Goal: Task Accomplishment & Management: Use online tool/utility

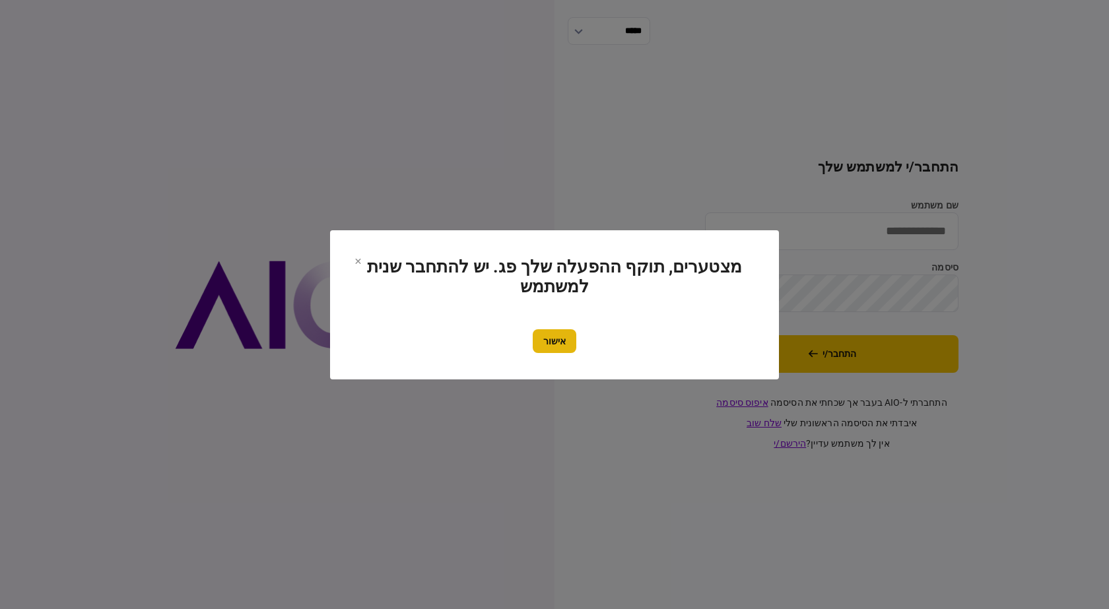
click at [569, 349] on button "אישור" at bounding box center [555, 341] width 44 height 24
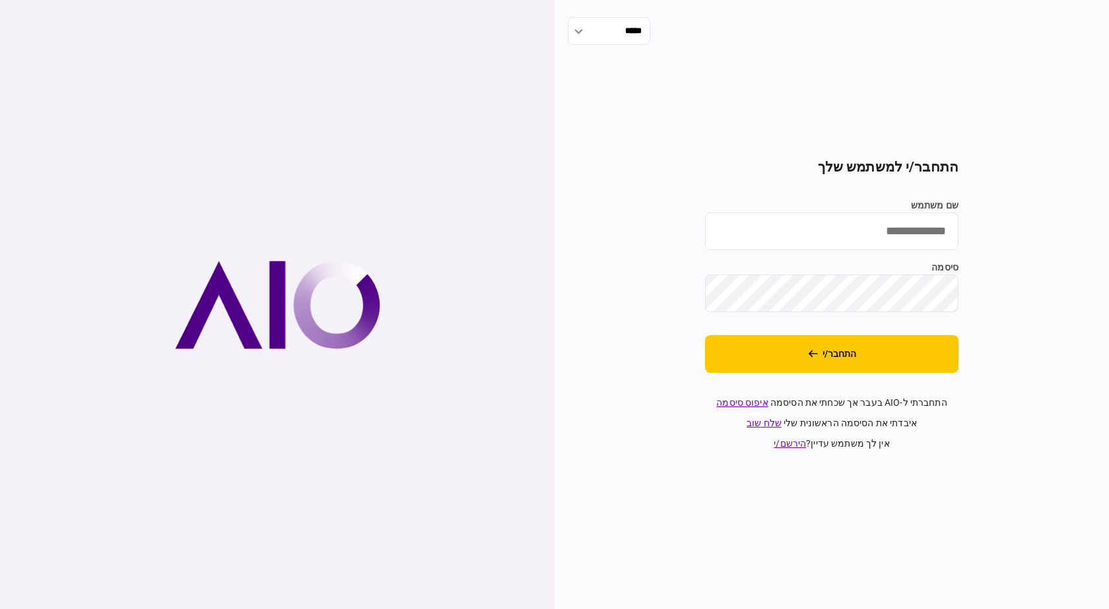
click at [866, 217] on input "שם משתמש" at bounding box center [832, 232] width 254 height 38
type input "**********"
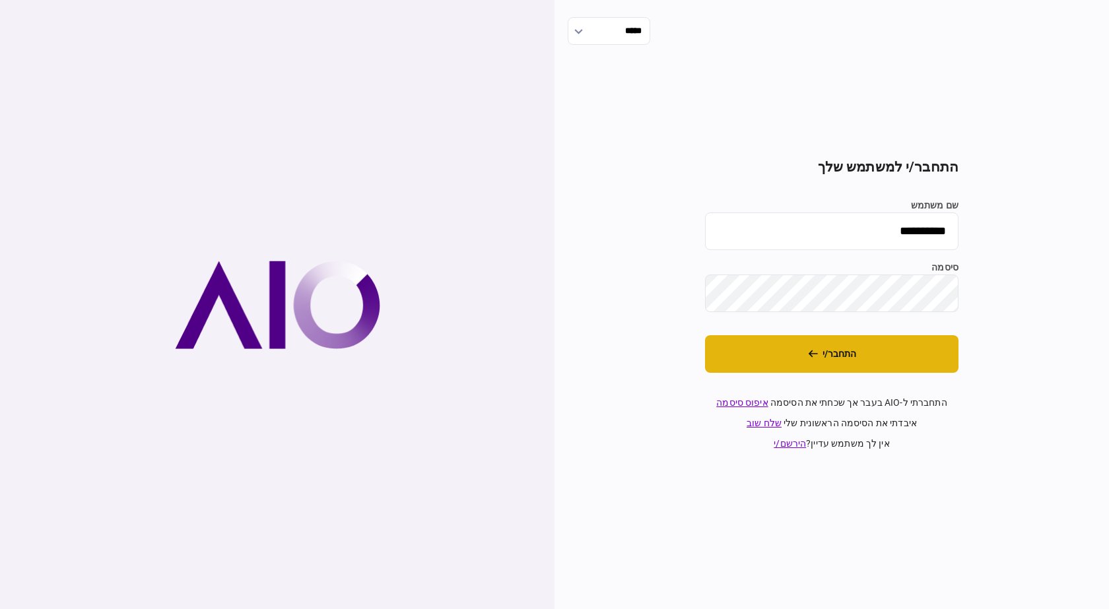
click at [856, 364] on button "התחבר/י" at bounding box center [832, 354] width 254 height 38
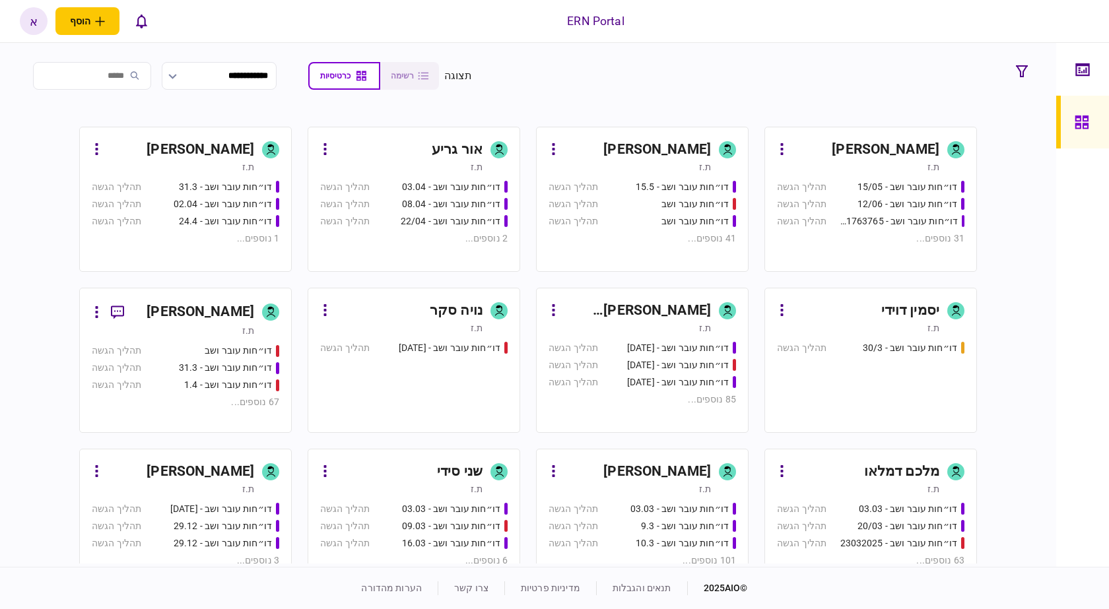
scroll to position [330, 0]
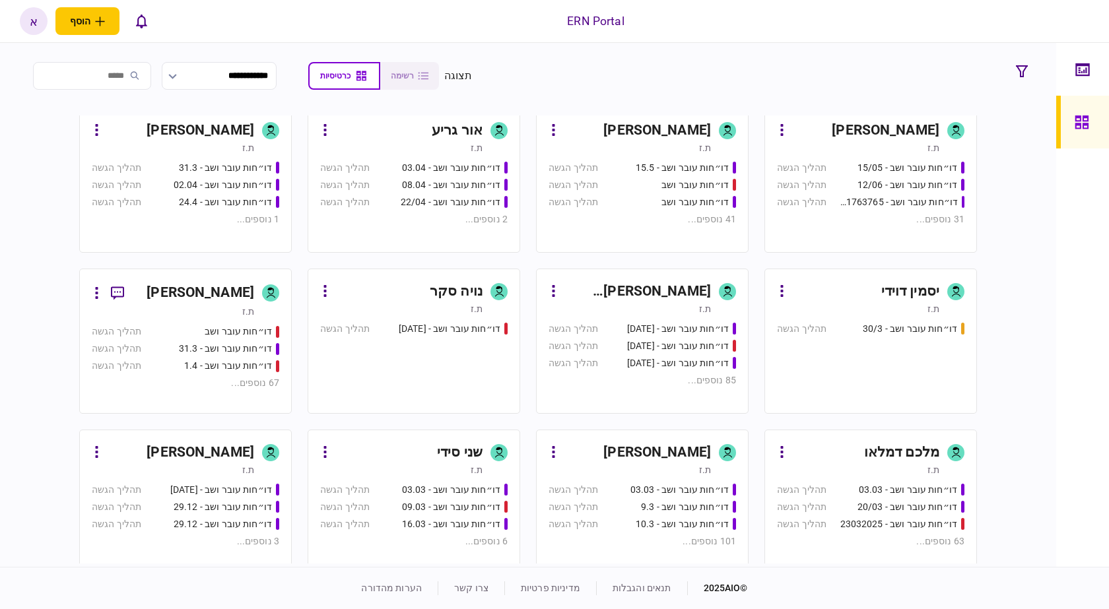
click at [631, 442] on div "[PERSON_NAME]" at bounding box center [637, 452] width 147 height 21
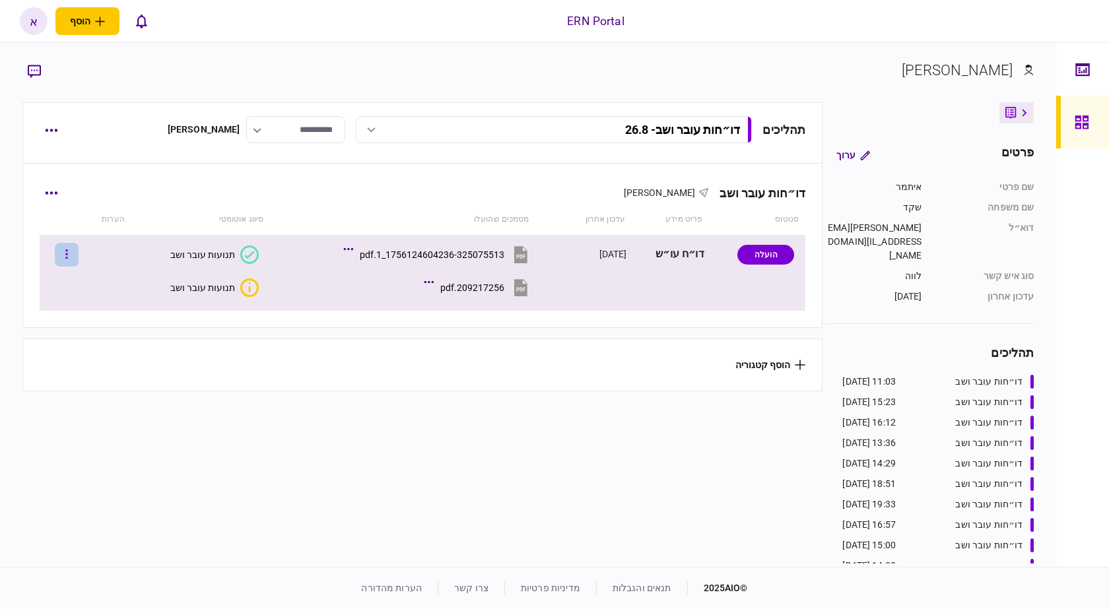
click at [73, 266] on button "button" at bounding box center [67, 255] width 24 height 24
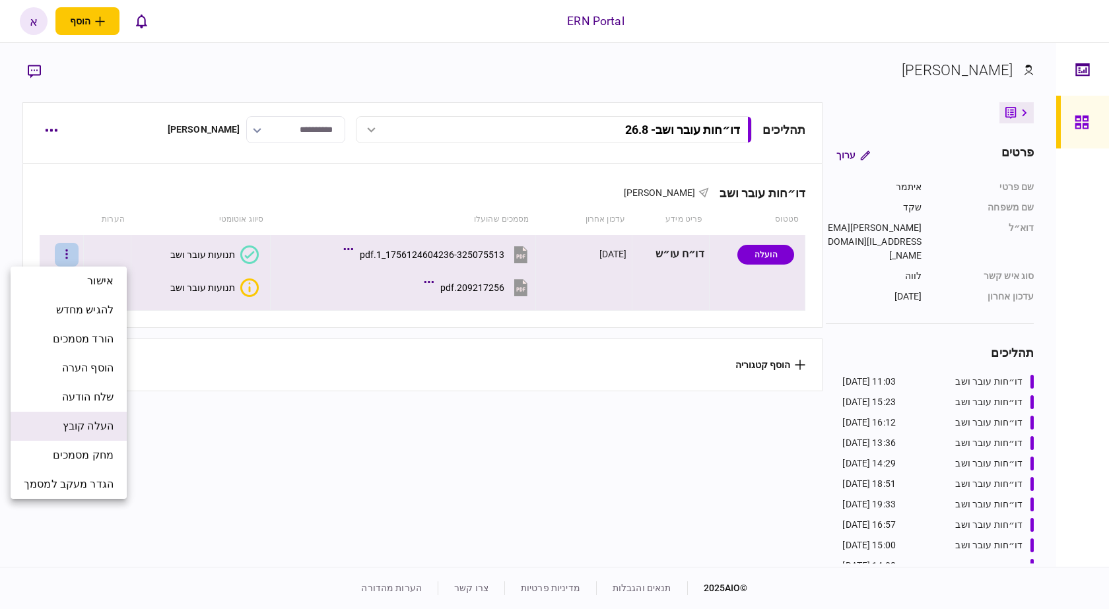
click at [108, 428] on span "העלה קובץ" at bounding box center [88, 427] width 51 height 16
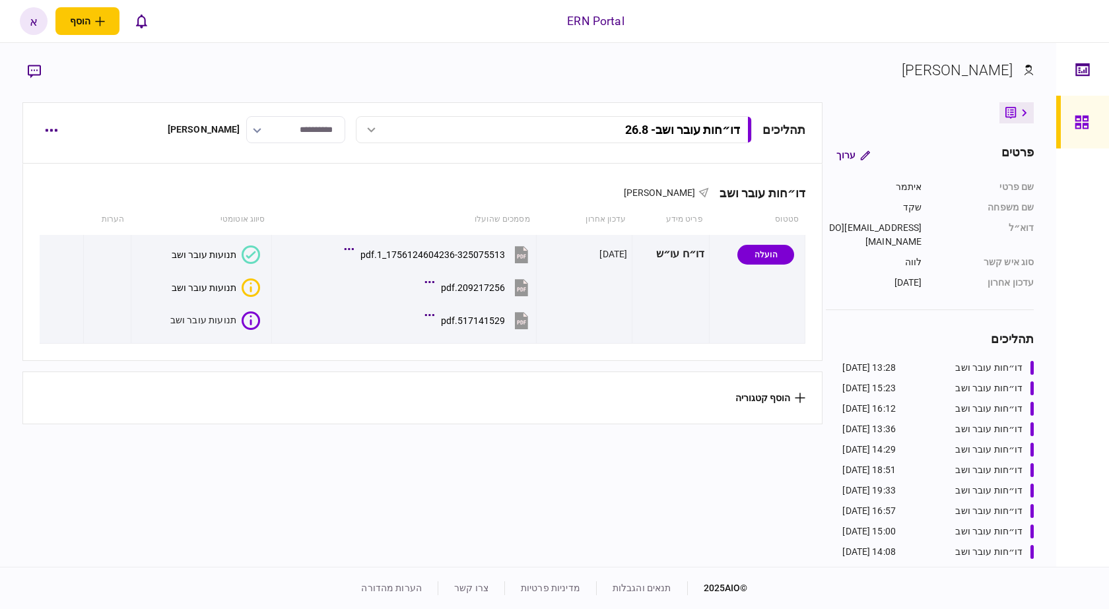
drag, startPoint x: 305, startPoint y: 36, endPoint x: 269, endPoint y: 26, distance: 37.2
click at [304, 36] on div "ERN Portal הוסף לקוח עסקי לקוח פרטי א א איתמר שקד svetlana@ern-israel.co.il עבר…" at bounding box center [554, 21] width 1109 height 42
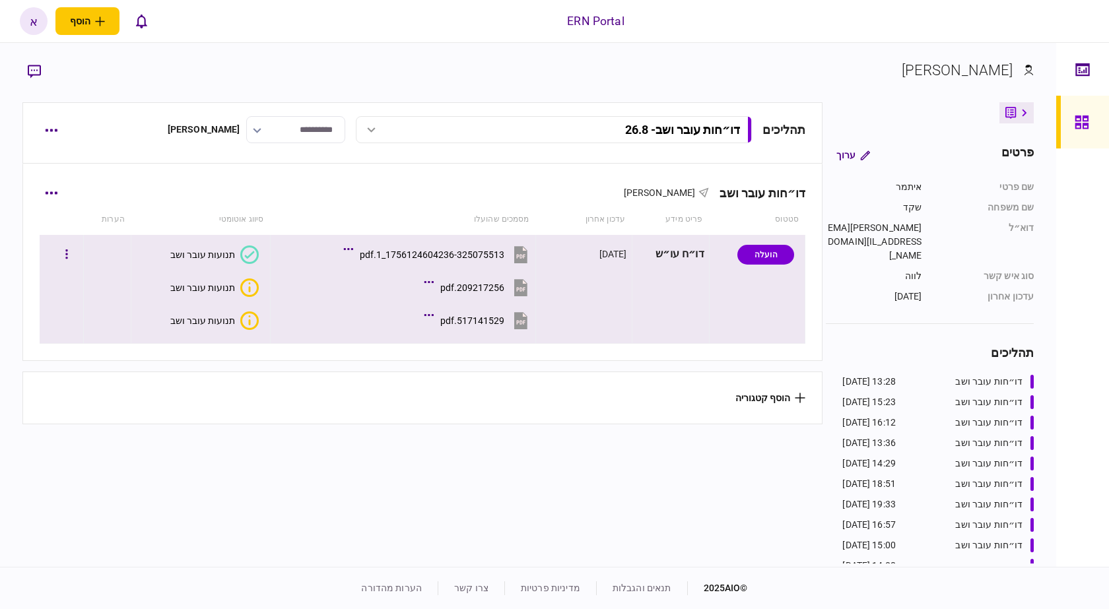
click at [216, 324] on div "תנועות עובר ושב" at bounding box center [202, 321] width 65 height 11
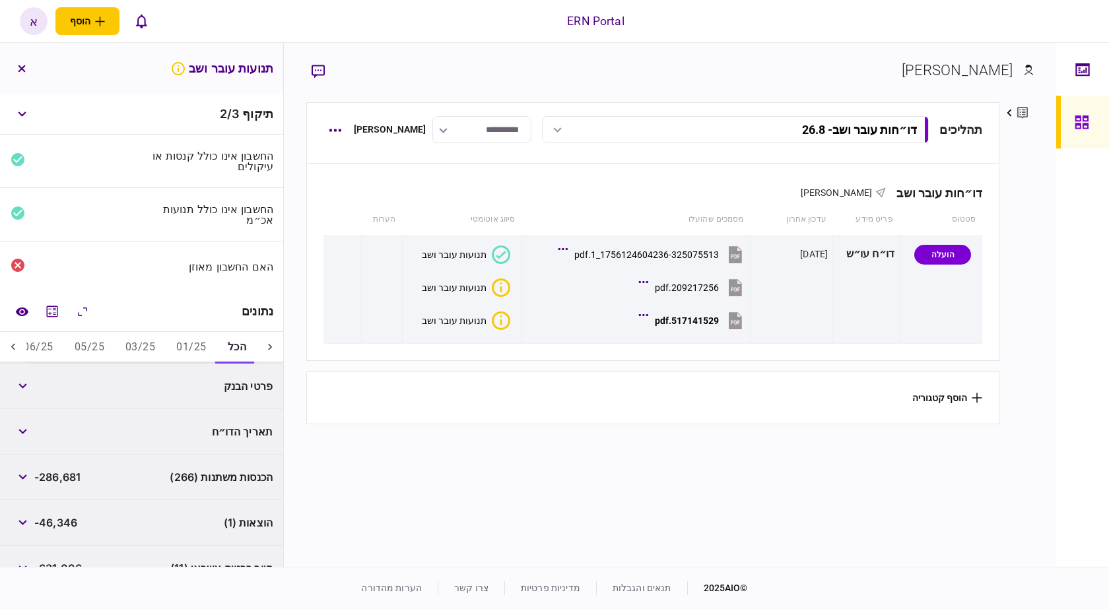
drag, startPoint x: 198, startPoint y: 339, endPoint x: 171, endPoint y: 333, distance: 27.6
click at [197, 339] on button "01/25" at bounding box center [191, 348] width 51 height 32
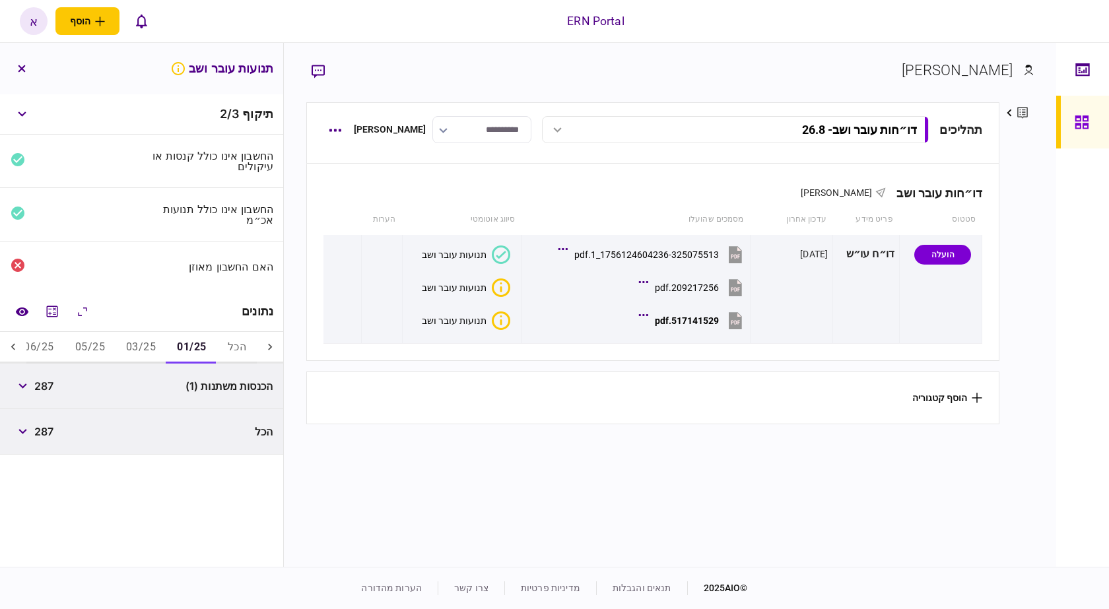
click at [15, 348] on icon at bounding box center [13, 347] width 13 height 13
click at [13, 348] on icon at bounding box center [13, 347] width 13 height 13
click at [13, 349] on icon at bounding box center [13, 347] width 13 height 13
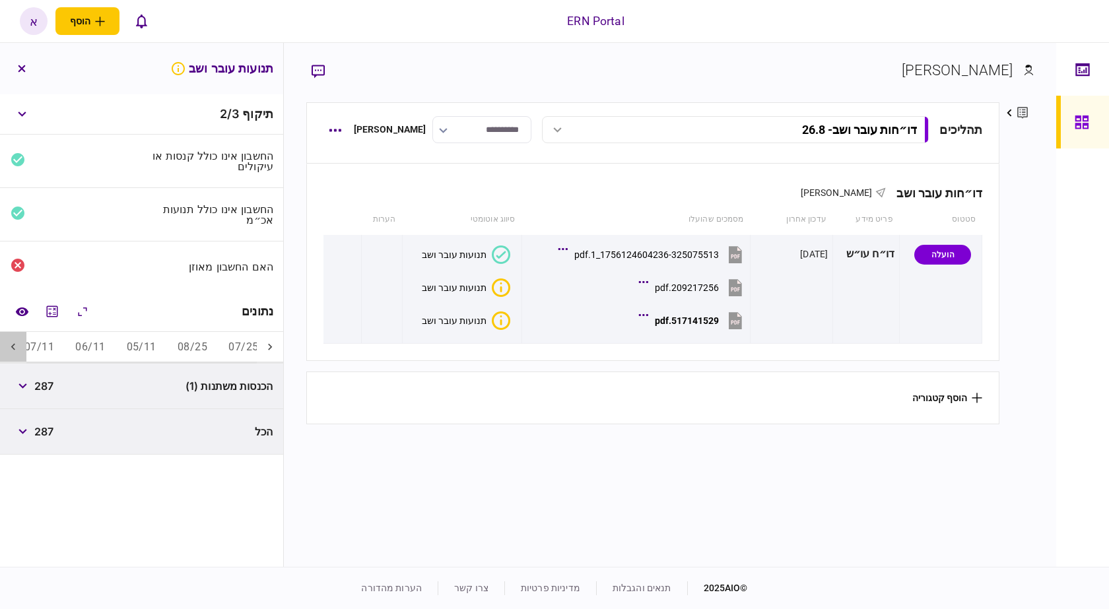
click at [13, 349] on icon at bounding box center [13, 347] width 13 height 13
click at [217, 346] on button "05/11" at bounding box center [205, 348] width 51 height 32
click at [15, 345] on icon at bounding box center [13, 346] width 4 height 7
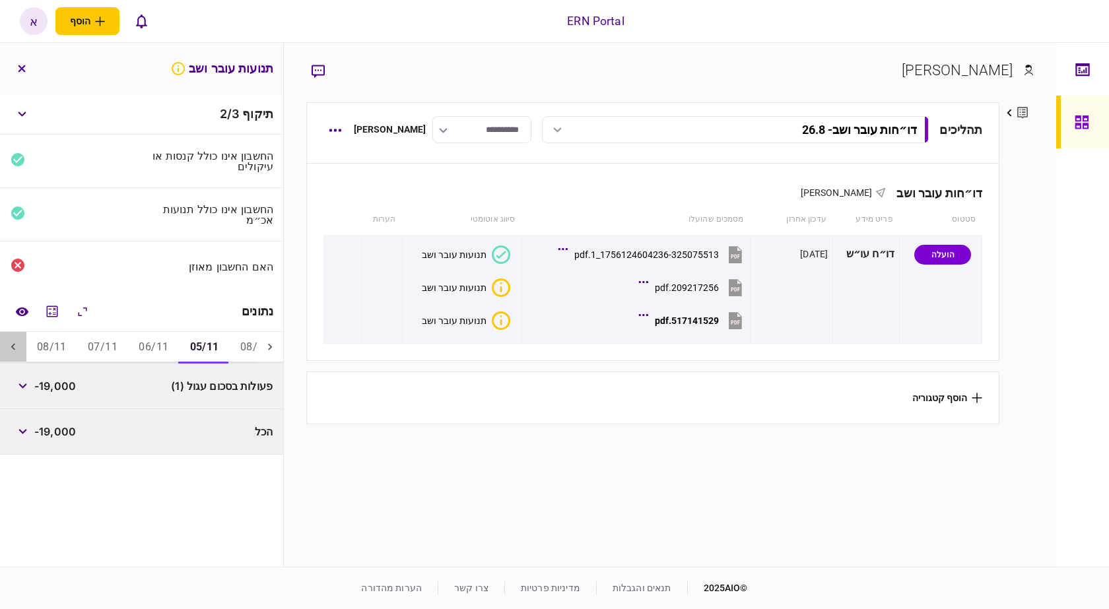
click at [15, 345] on icon at bounding box center [13, 346] width 4 height 7
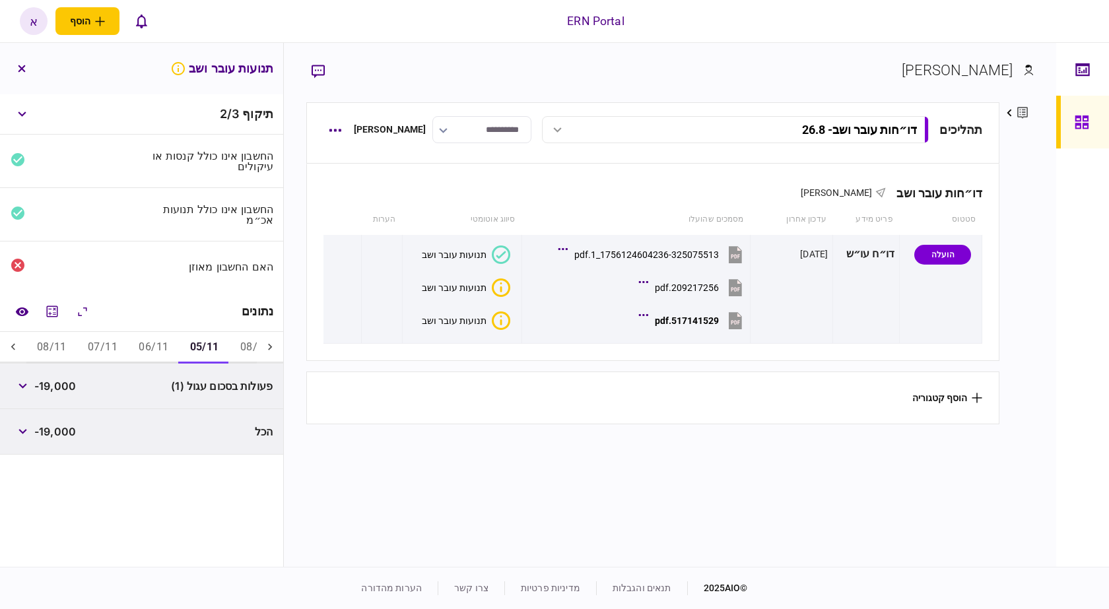
click at [137, 345] on button "06/11" at bounding box center [153, 348] width 51 height 32
click at [86, 343] on button "07/11" at bounding box center [102, 348] width 51 height 32
click at [244, 342] on button "08/25" at bounding box center [255, 348] width 51 height 32
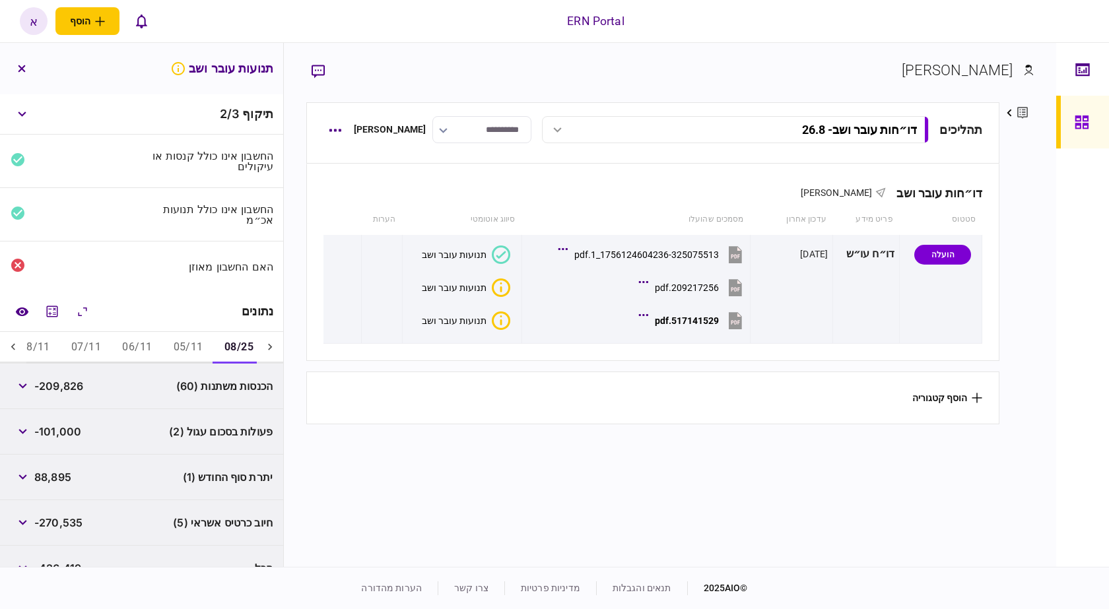
scroll to position [0, -293]
click at [275, 351] on icon at bounding box center [269, 347] width 13 height 13
drag, startPoint x: 135, startPoint y: 349, endPoint x: 103, endPoint y: 343, distance: 32.1
click at [131, 350] on button "06/25" at bounding box center [140, 348] width 51 height 32
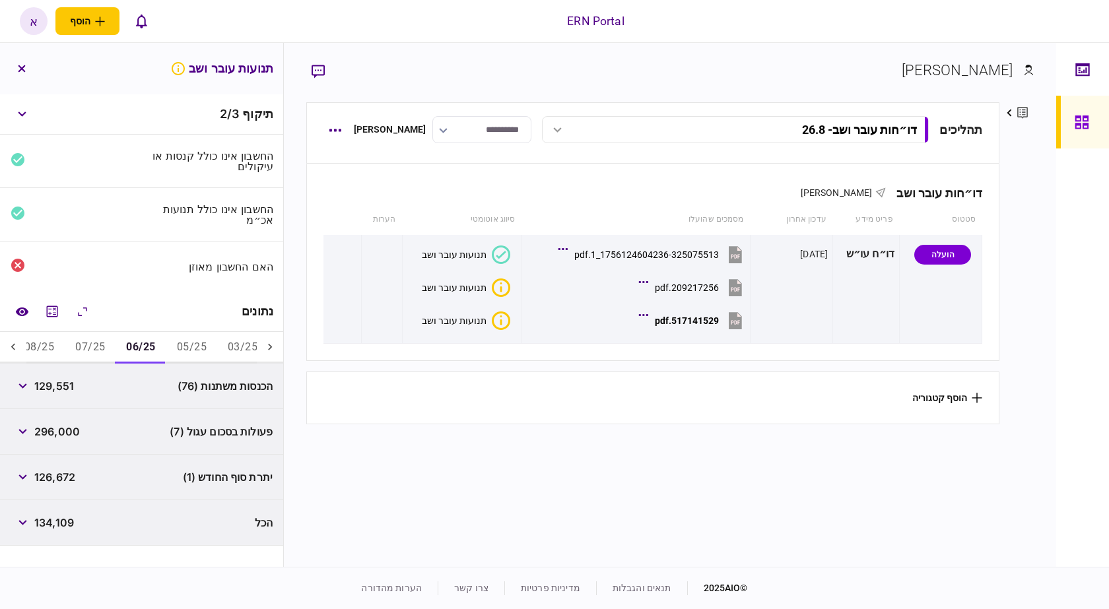
click at [195, 353] on button "05/25" at bounding box center [191, 348] width 51 height 32
click at [30, 388] on button "button" at bounding box center [23, 386] width 24 height 24
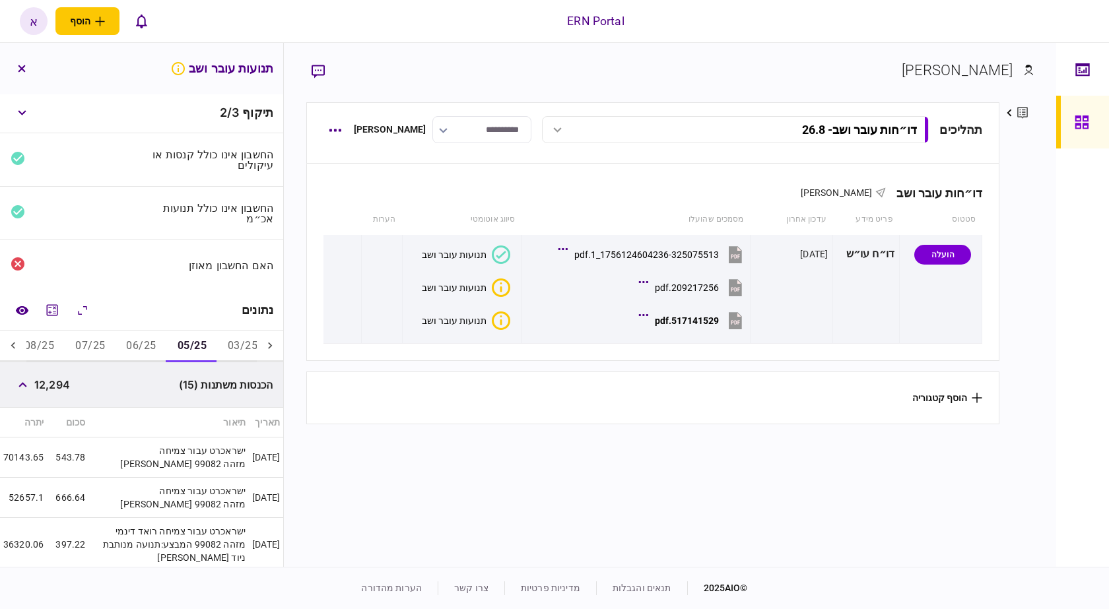
scroll to position [0, 0]
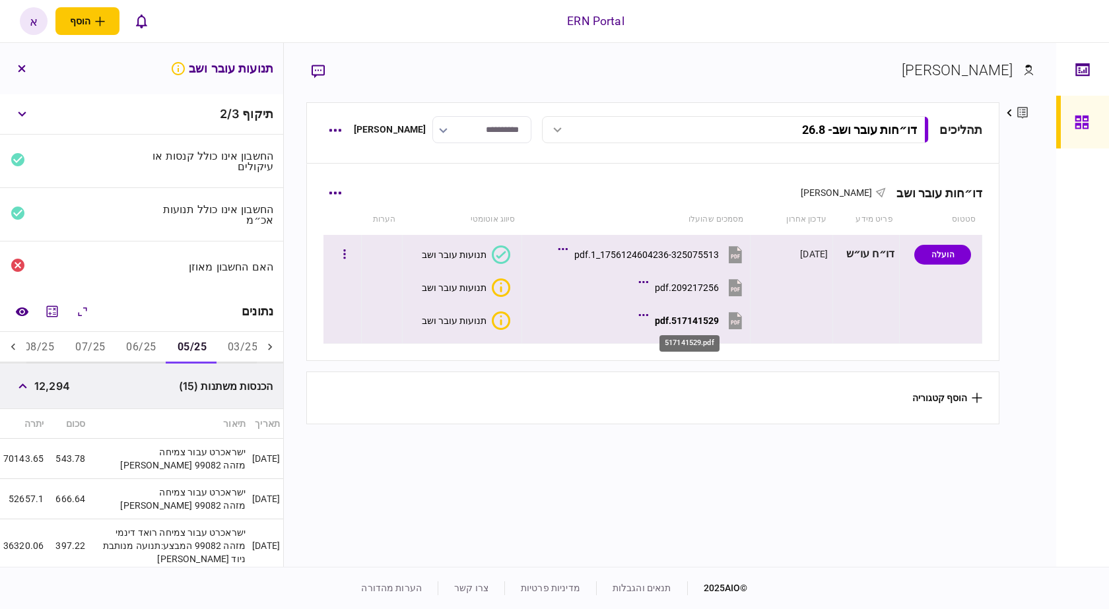
click at [719, 322] on div "517141529.pdf" at bounding box center [687, 321] width 64 height 11
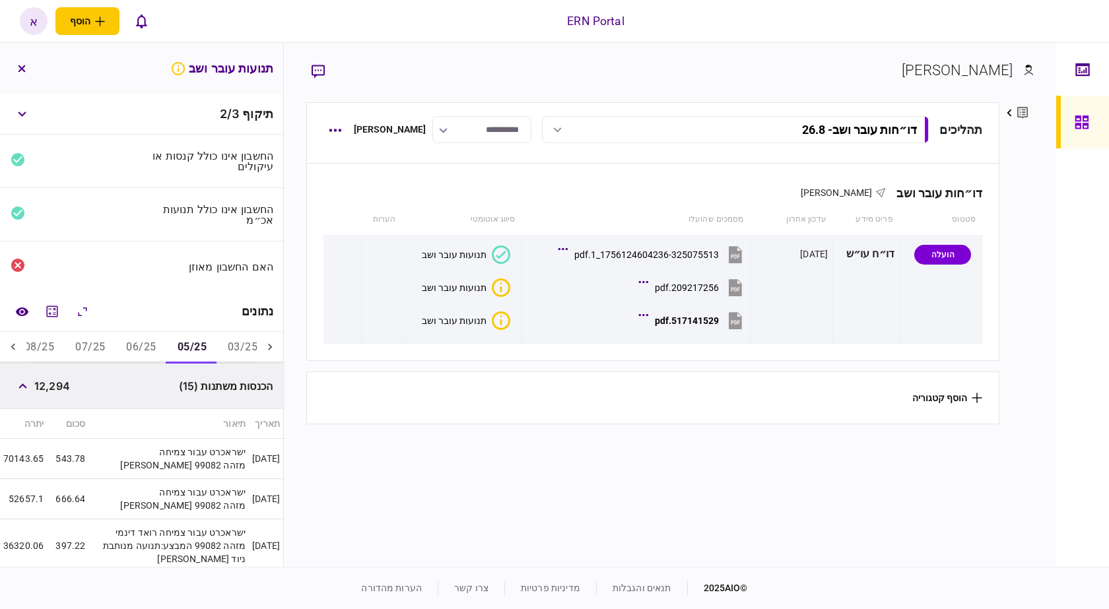
click at [61, 388] on span "12,294" at bounding box center [52, 386] width 36 height 16
copy span "12,294"
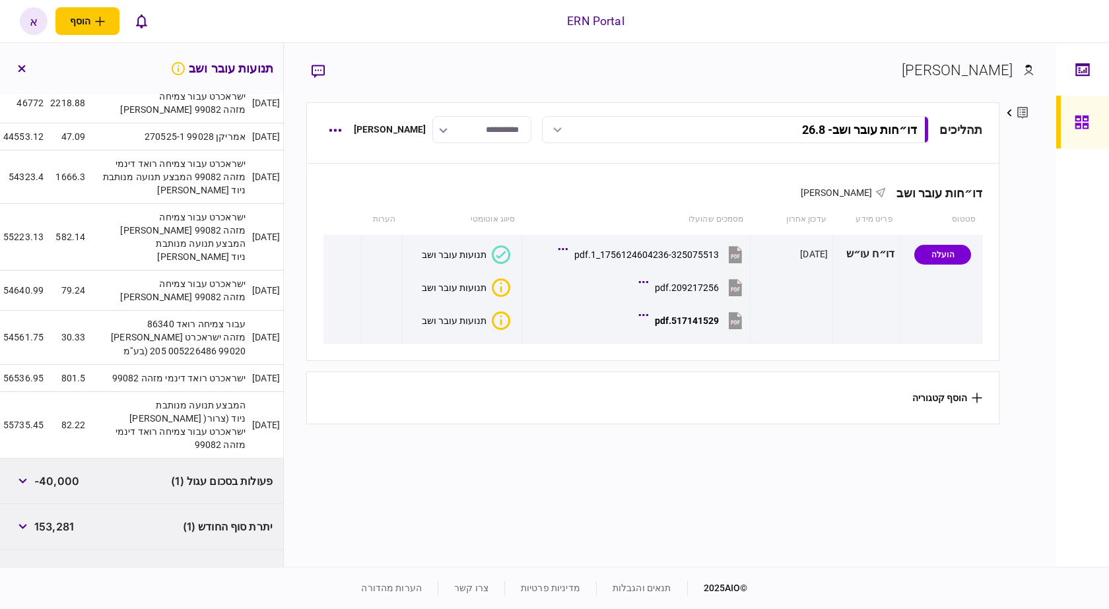
scroll to position [693, 0]
drag, startPoint x: 61, startPoint y: 508, endPoint x: 66, endPoint y: 497, distance: 11.8
click at [61, 513] on div "153,281" at bounding box center [42, 525] width 63 height 24
click at [66, 517] on span "153,281" at bounding box center [54, 525] width 40 height 16
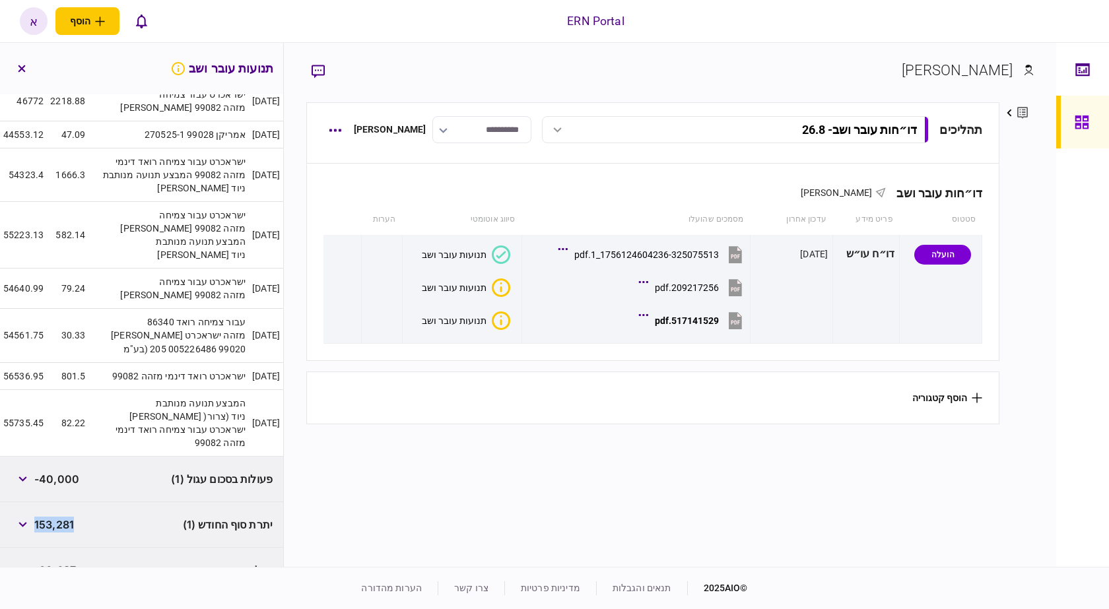
copy span "153,281"
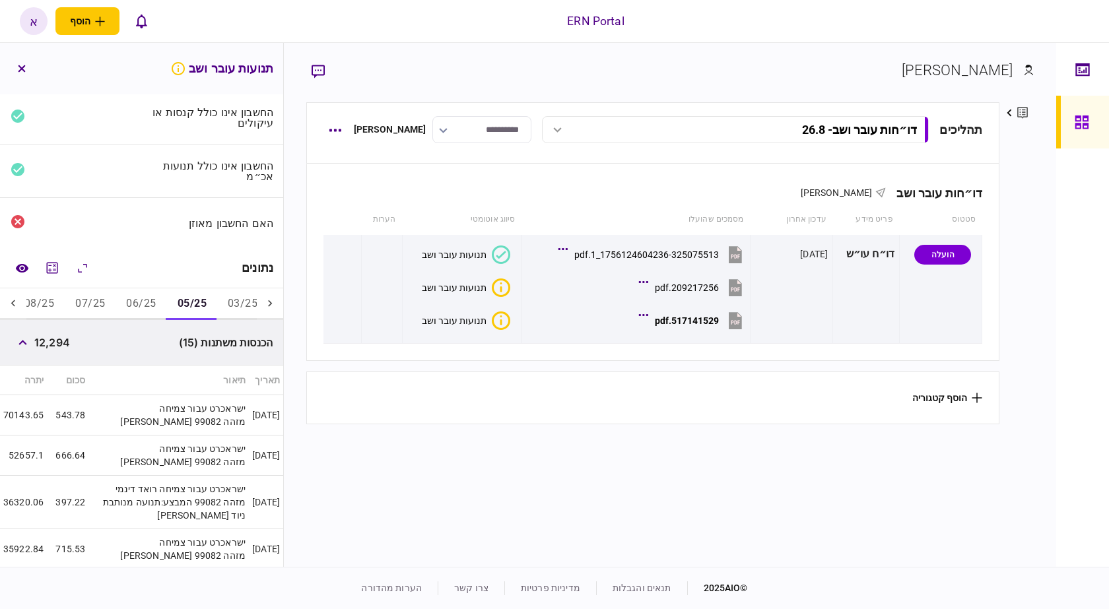
scroll to position [0, 0]
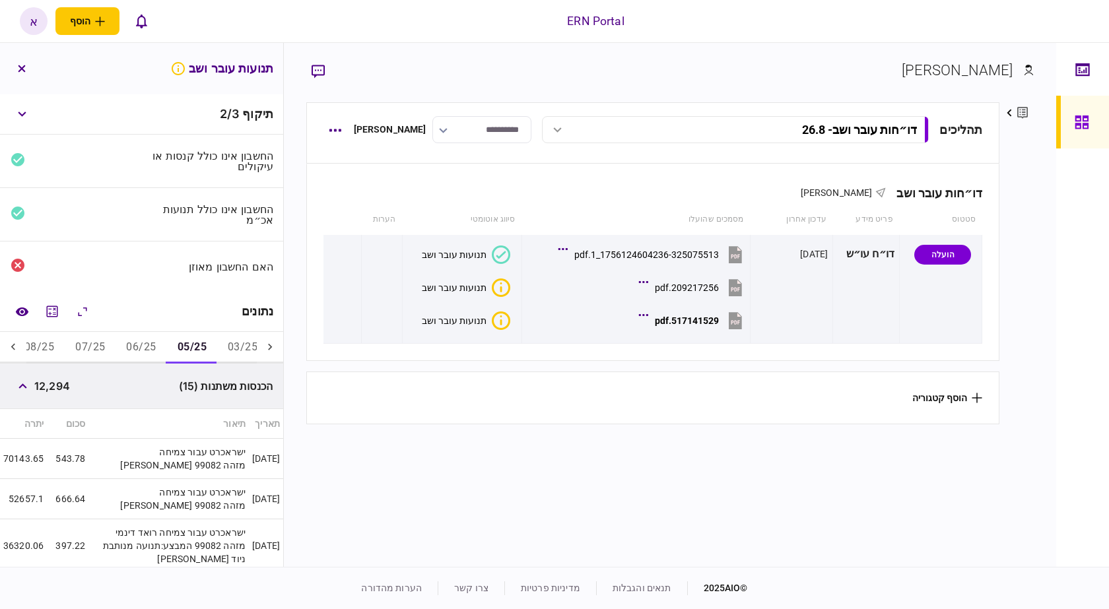
click at [149, 350] on button "06/25" at bounding box center [141, 348] width 51 height 32
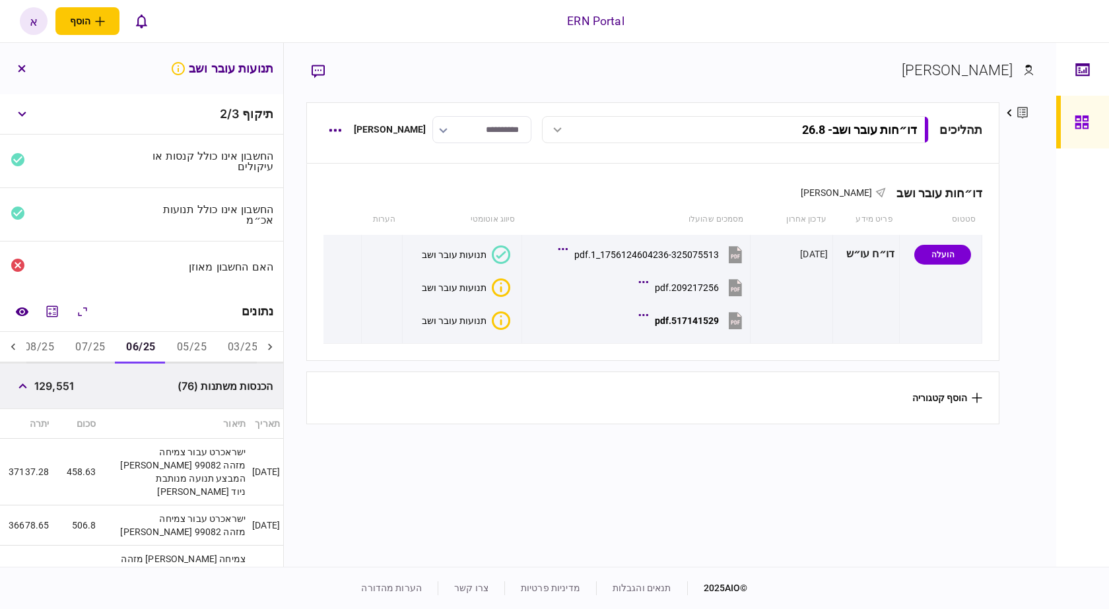
drag, startPoint x: 76, startPoint y: 386, endPoint x: 59, endPoint y: 391, distance: 17.1
click at [74, 388] on span "129,551" at bounding box center [54, 386] width 40 height 16
click at [59, 390] on span "129,551" at bounding box center [54, 386] width 40 height 16
copy span "129,551"
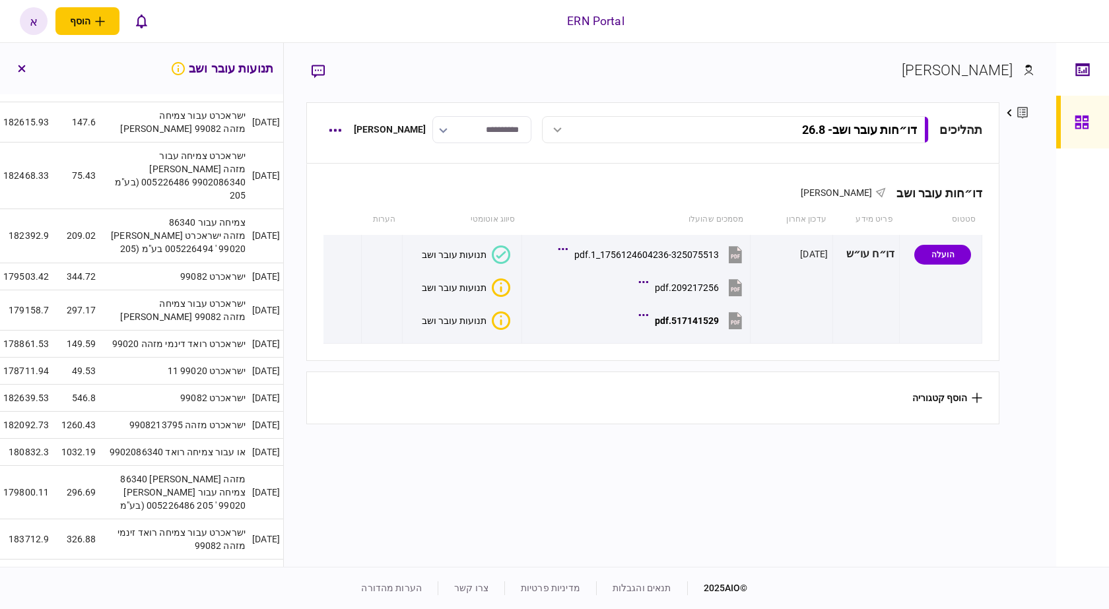
scroll to position [3269, 0]
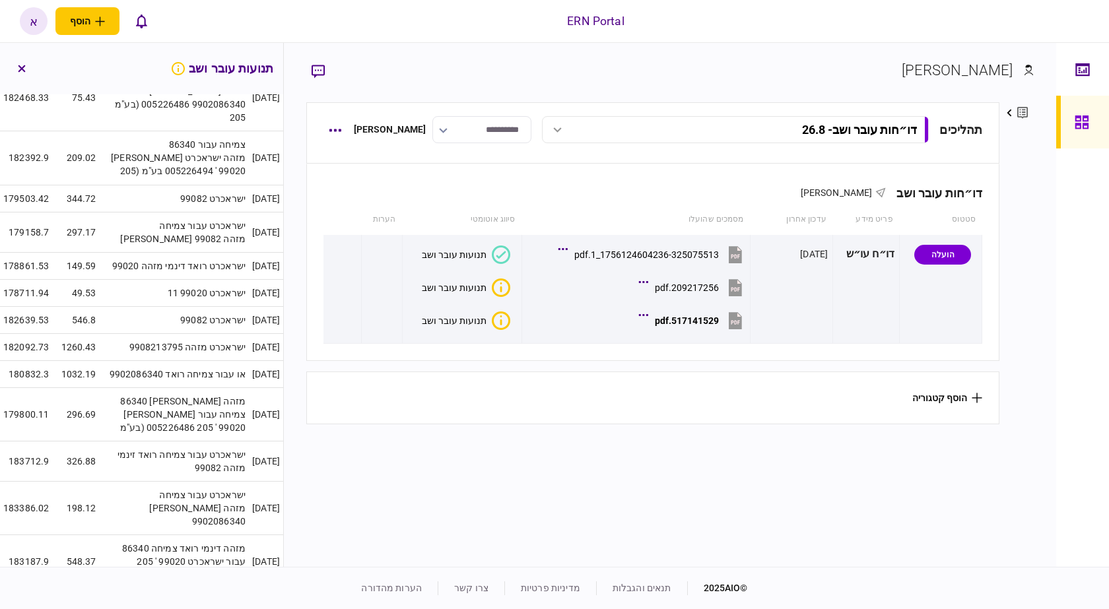
copy span "126,672"
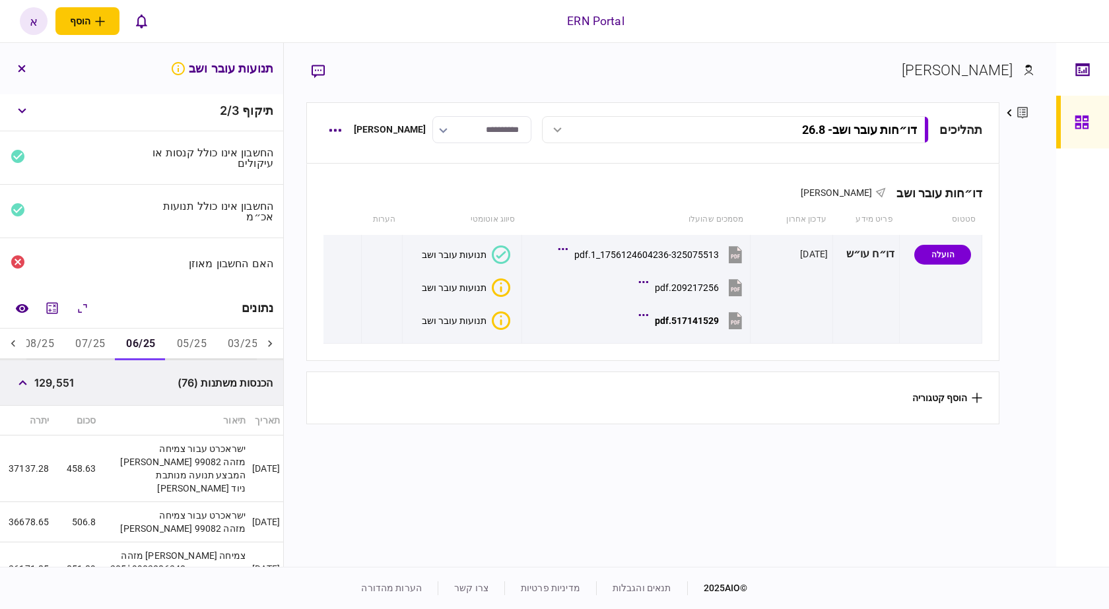
scroll to position [0, 0]
click at [102, 348] on button "07/25" at bounding box center [90, 348] width 51 height 32
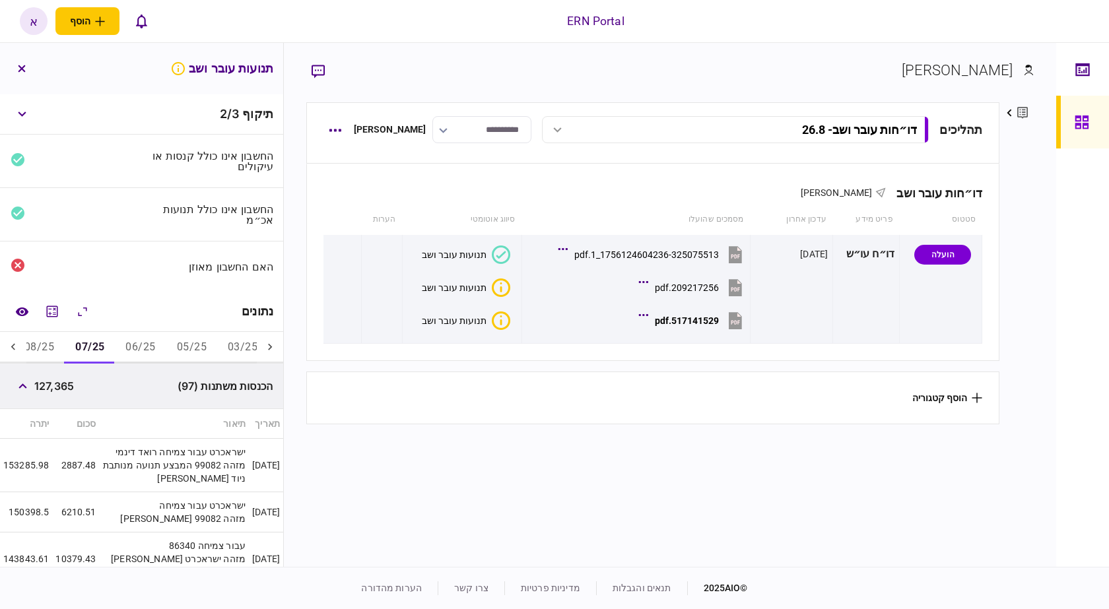
click at [62, 387] on span "127,365" at bounding box center [54, 386] width 40 height 16
copy span "127,365"
click at [62, 387] on span "127,365" at bounding box center [54, 386] width 40 height 16
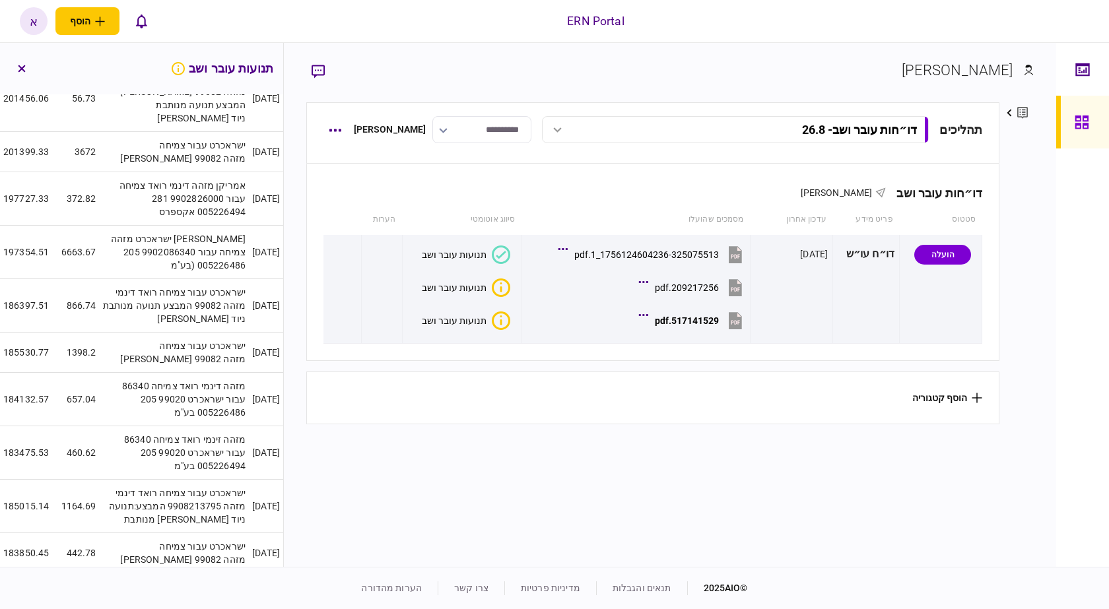
scroll to position [4273, 0]
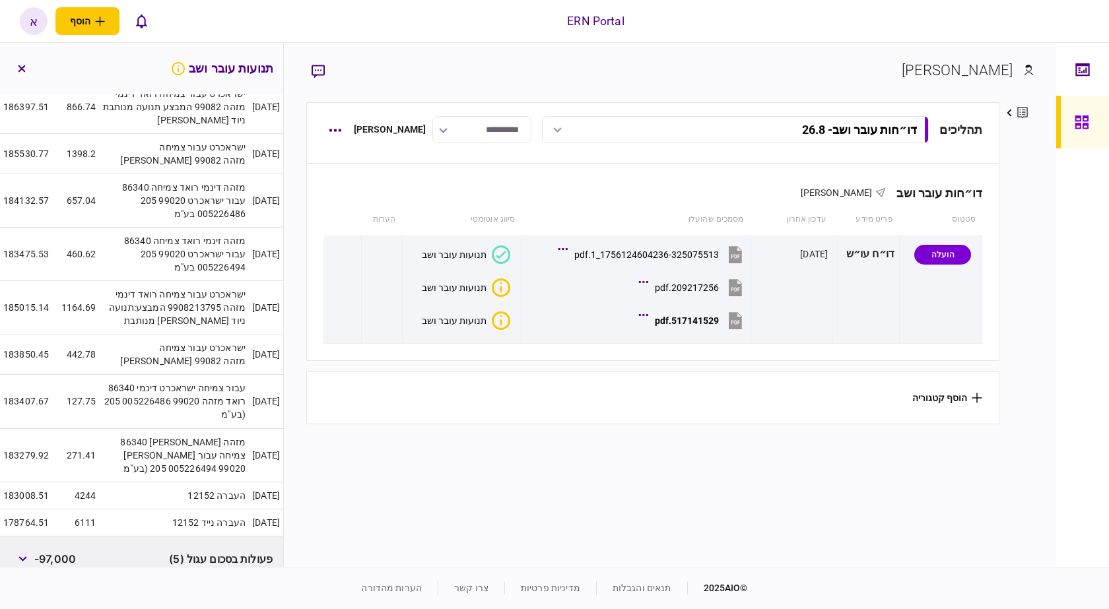
click at [49, 597] on span "172,653" at bounding box center [54, 605] width 41 height 16
copy span "172,653"
click at [49, 597] on span "172,653" at bounding box center [54, 605] width 41 height 16
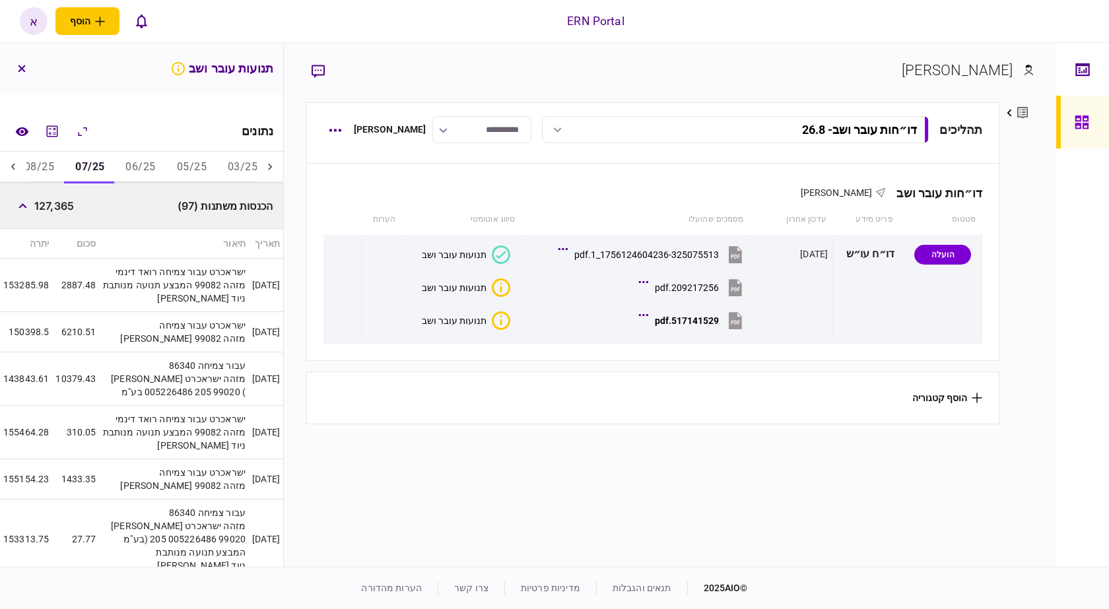
scroll to position [0, 0]
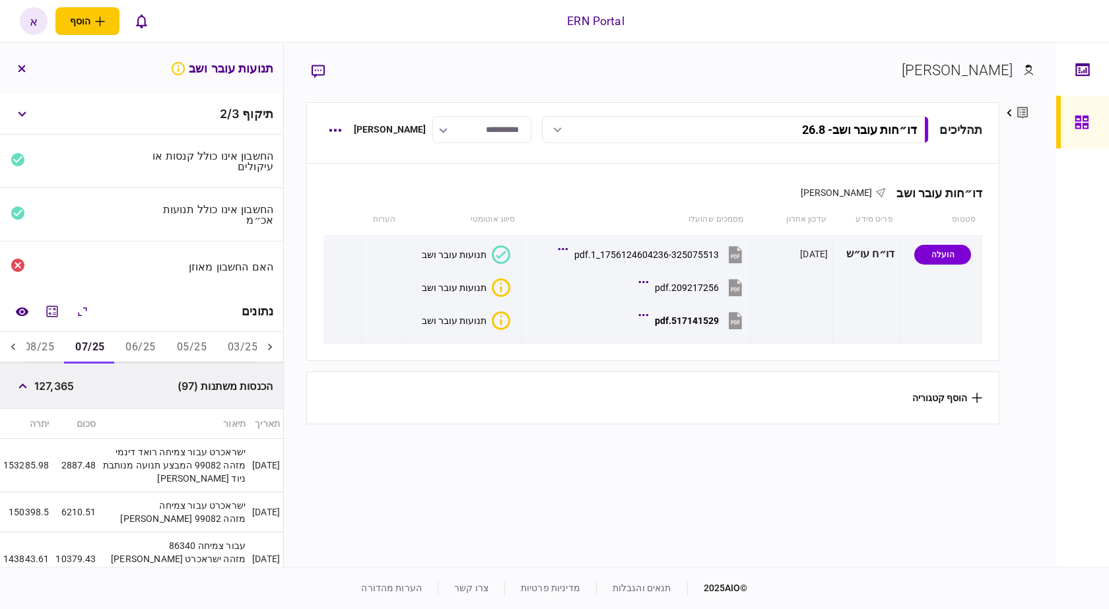
click at [32, 342] on button "08/25" at bounding box center [39, 348] width 51 height 32
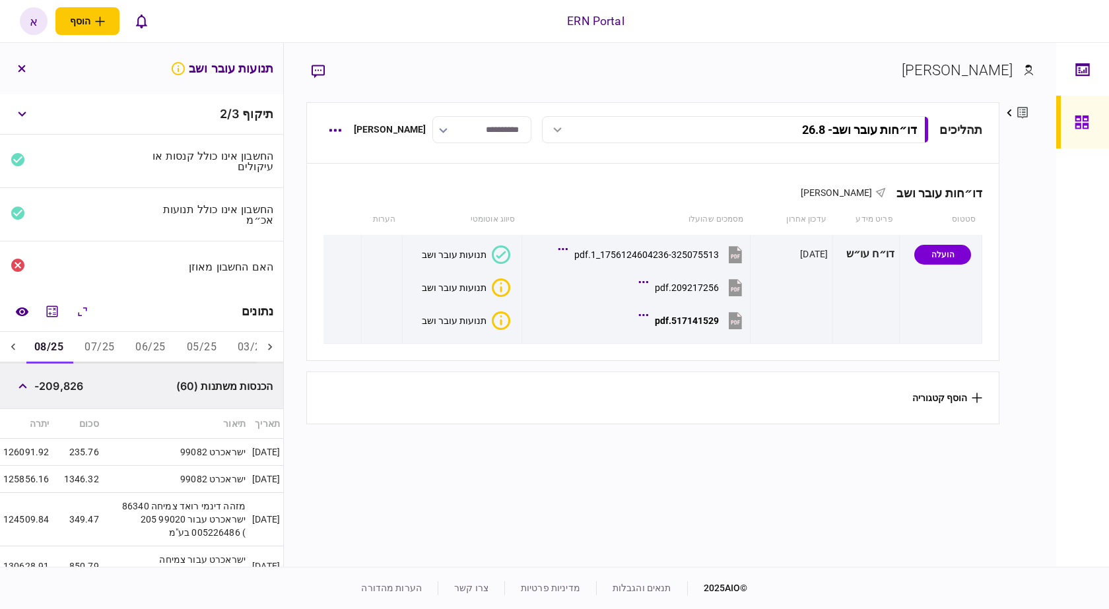
scroll to position [0, -116]
click at [51, 384] on span "-209,826" at bounding box center [58, 386] width 49 height 16
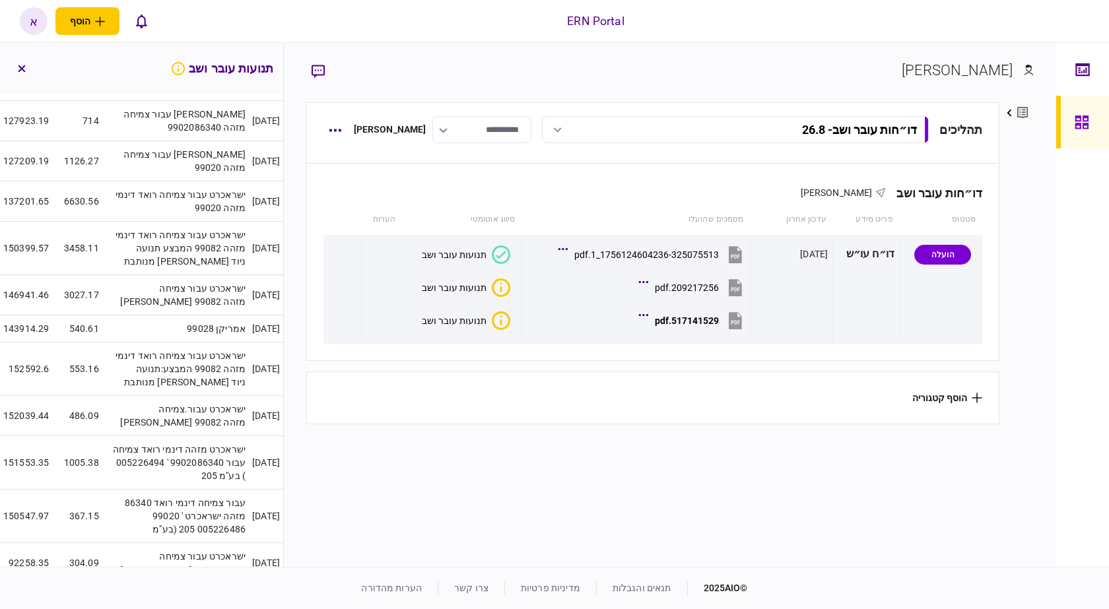
scroll to position [594, 0]
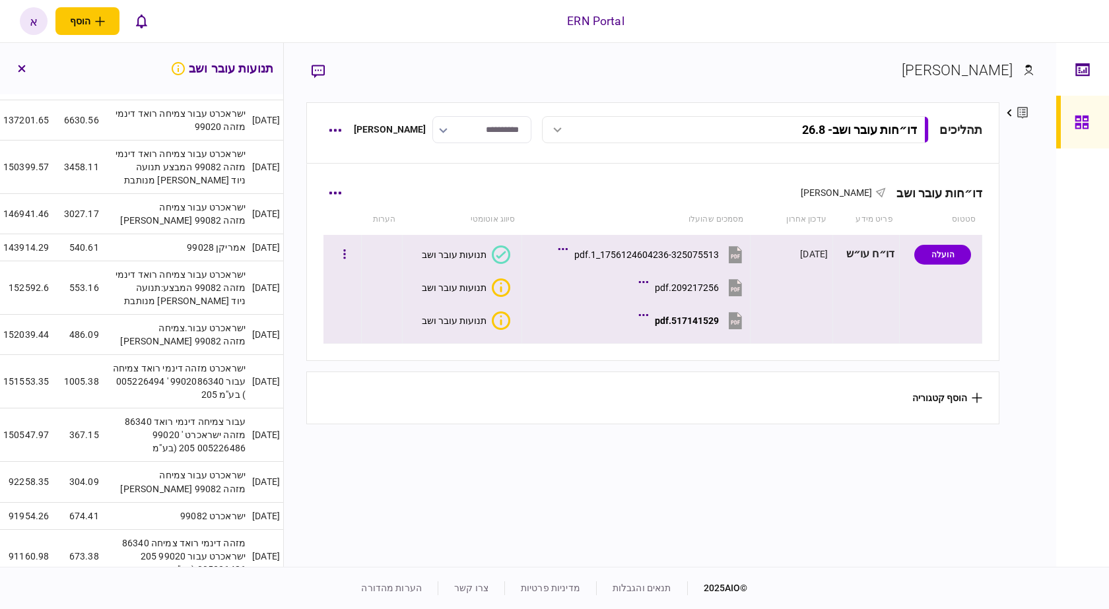
click at [714, 325] on div "517141529.pdf" at bounding box center [687, 321] width 64 height 11
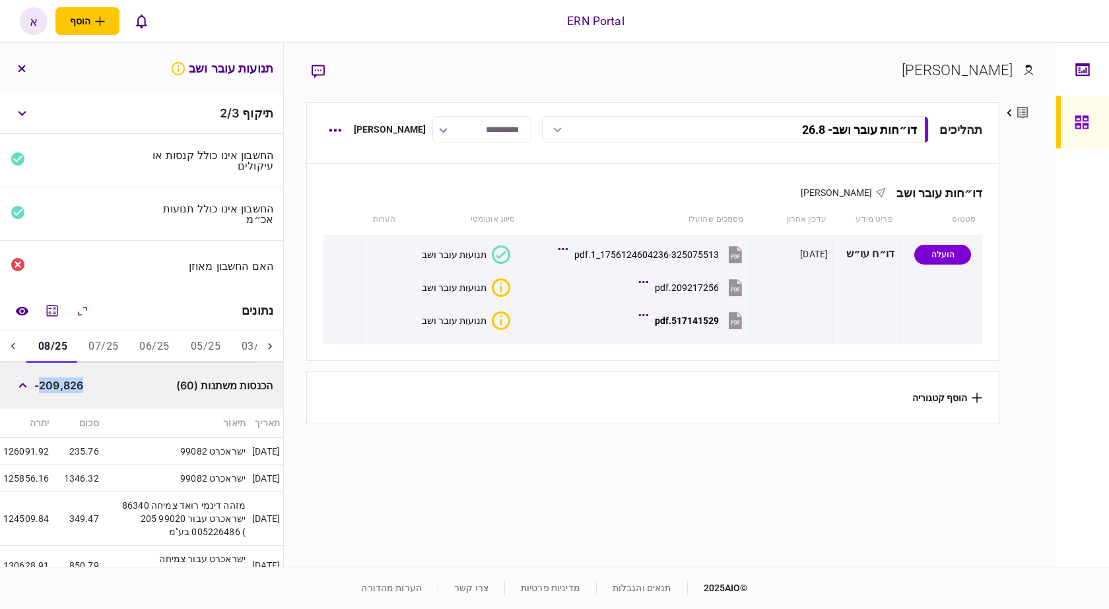
scroll to position [0, 0]
click at [57, 310] on icon "מחשבון" at bounding box center [52, 312] width 16 height 16
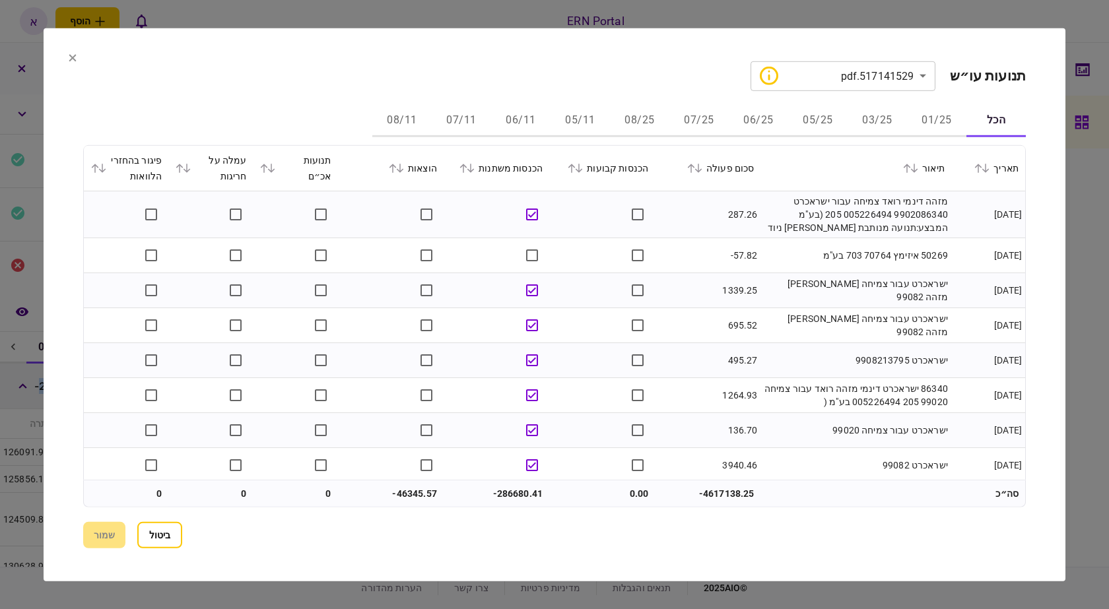
click at [626, 128] on button "08/25" at bounding box center [639, 121] width 59 height 32
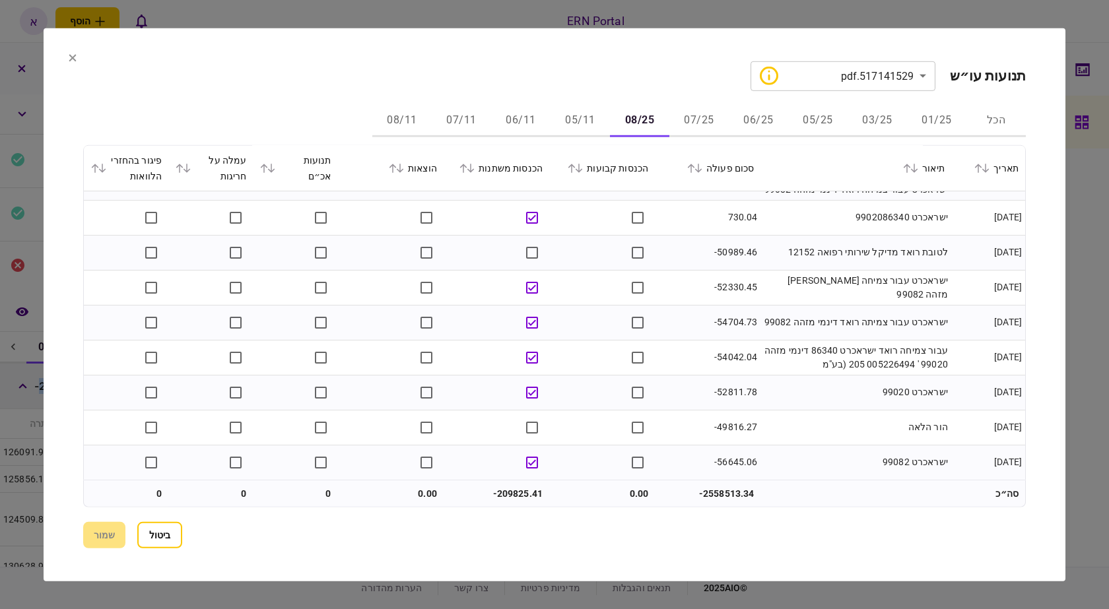
scroll to position [2057, 0]
click at [553, 394] on td at bounding box center [602, 392] width 106 height 35
click at [94, 533] on button "שמור" at bounding box center [104, 535] width 42 height 26
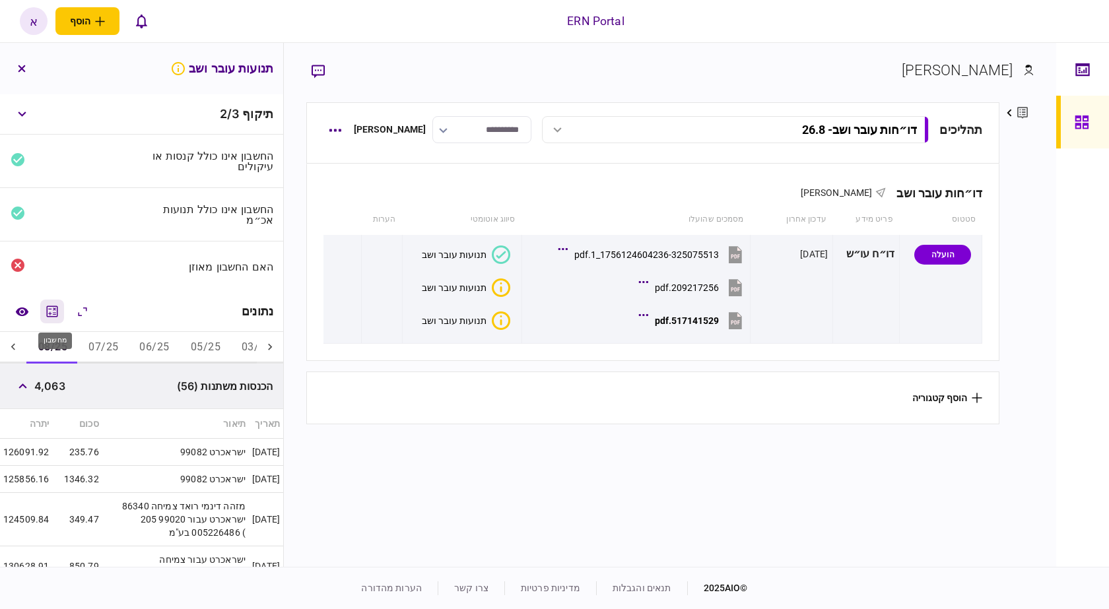
click at [52, 320] on button "מחשבון" at bounding box center [52, 312] width 24 height 24
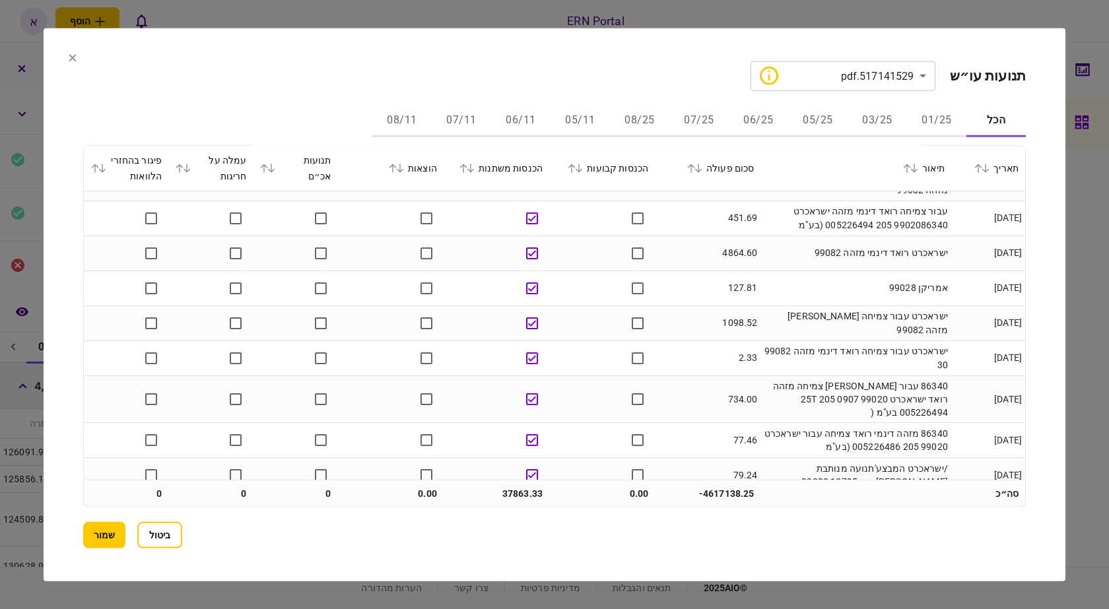
scroll to position [5282, 0]
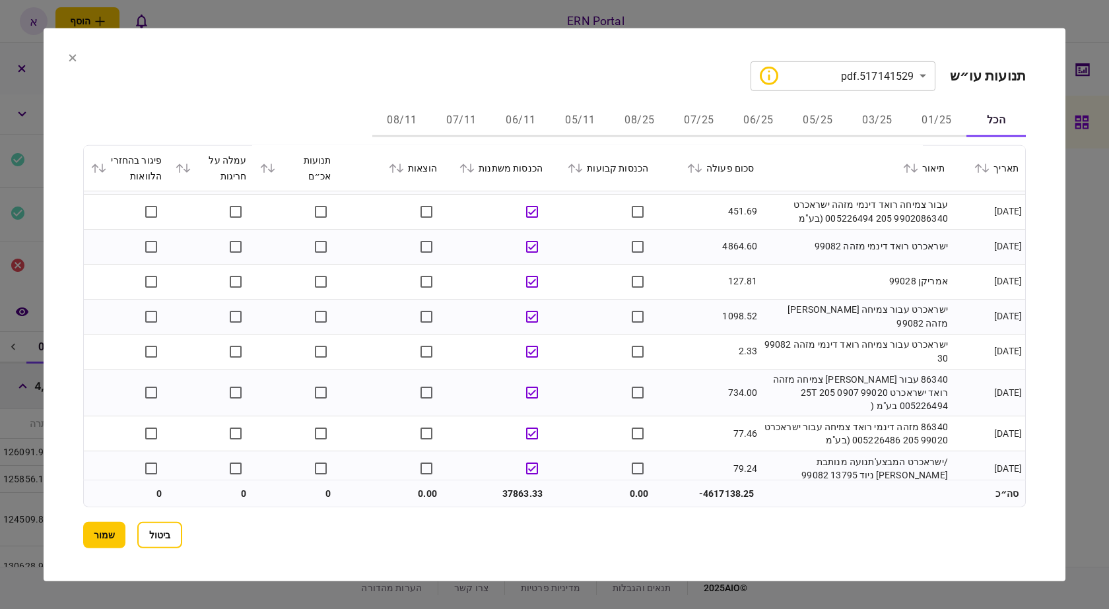
click at [649, 120] on button "08/25" at bounding box center [639, 121] width 59 height 32
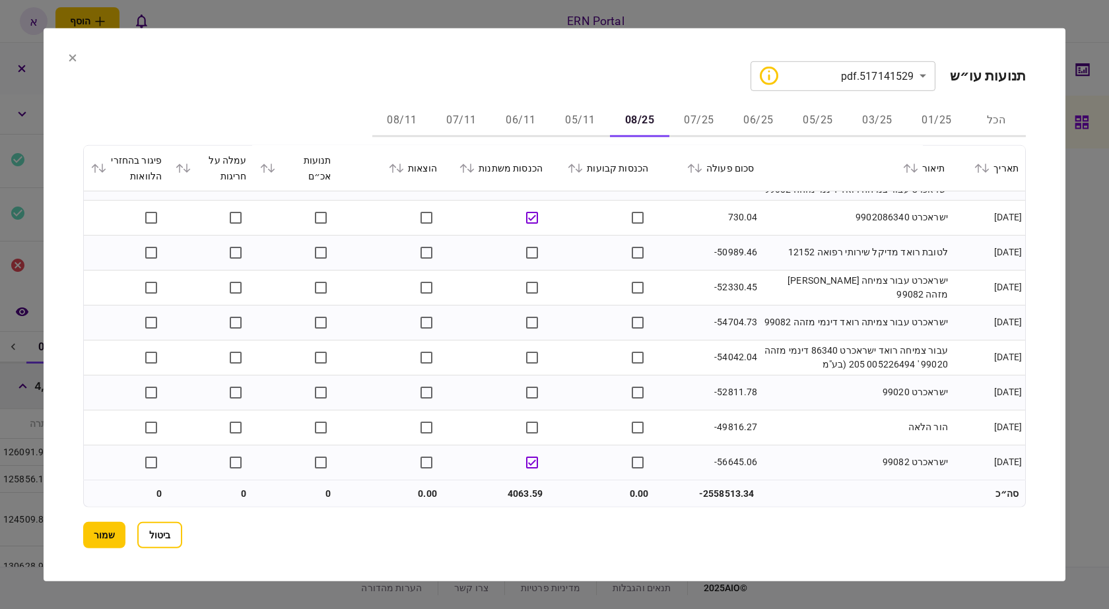
scroll to position [2057, 0]
click at [96, 525] on button "שמור" at bounding box center [104, 535] width 42 height 26
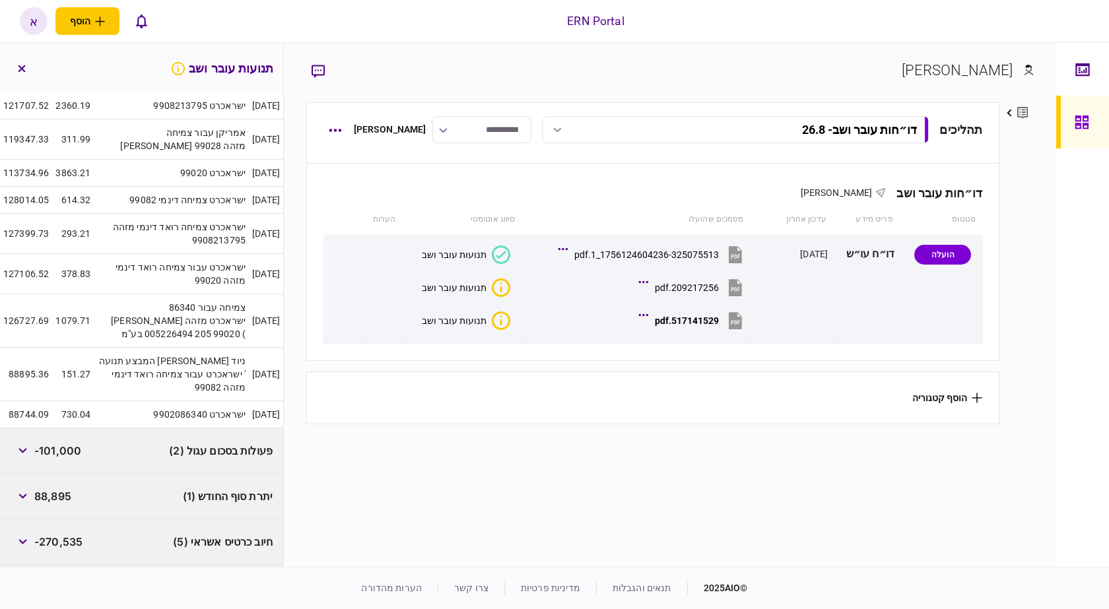
scroll to position [2284, 0]
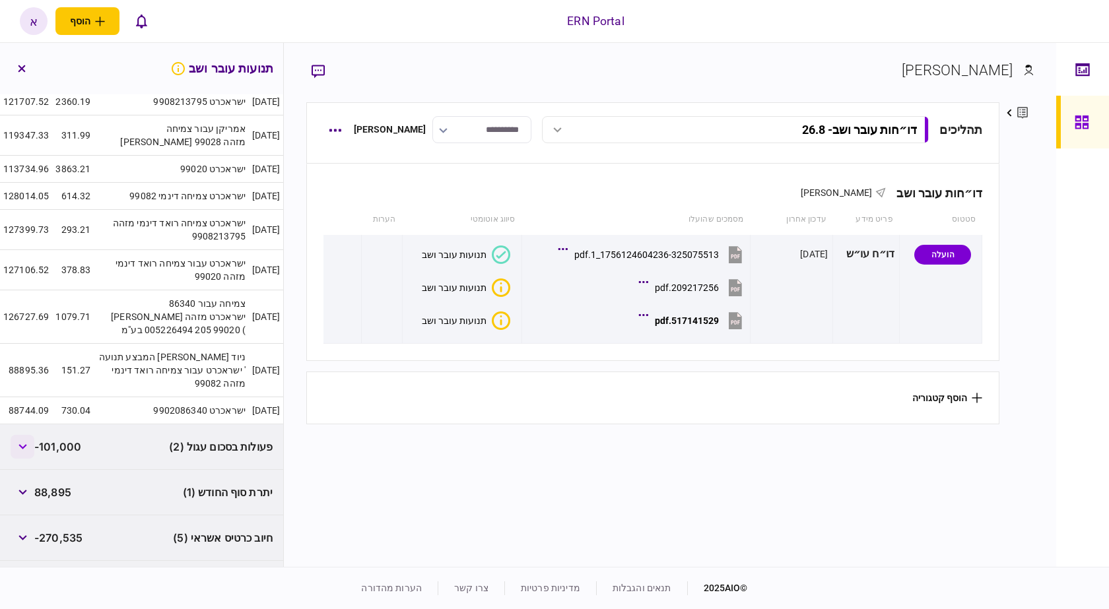
click at [18, 435] on button "button" at bounding box center [23, 447] width 24 height 24
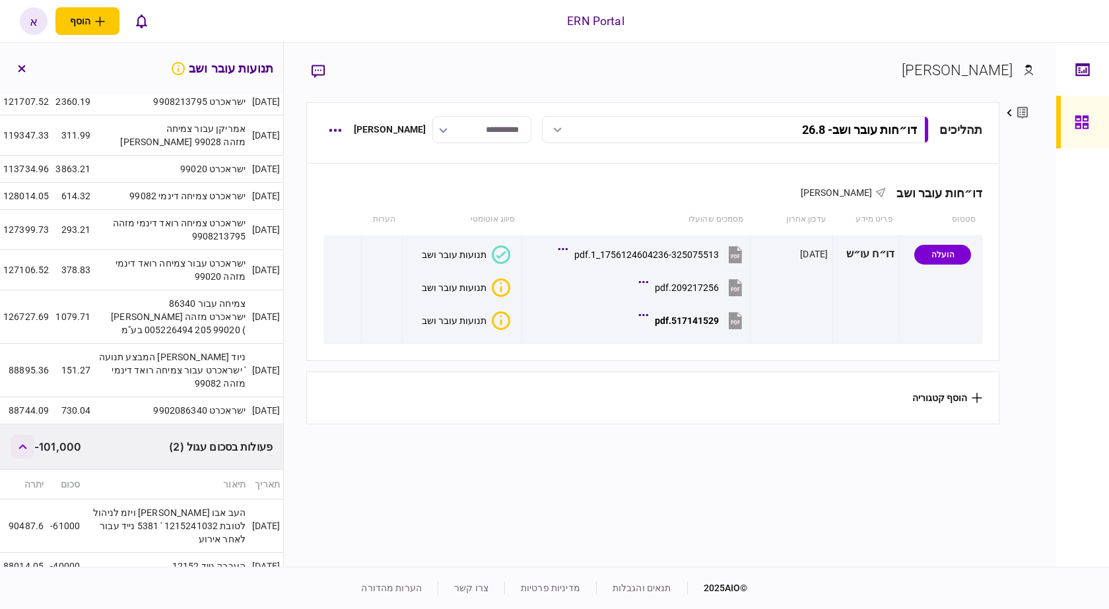
click at [18, 435] on button "button" at bounding box center [23, 447] width 24 height 24
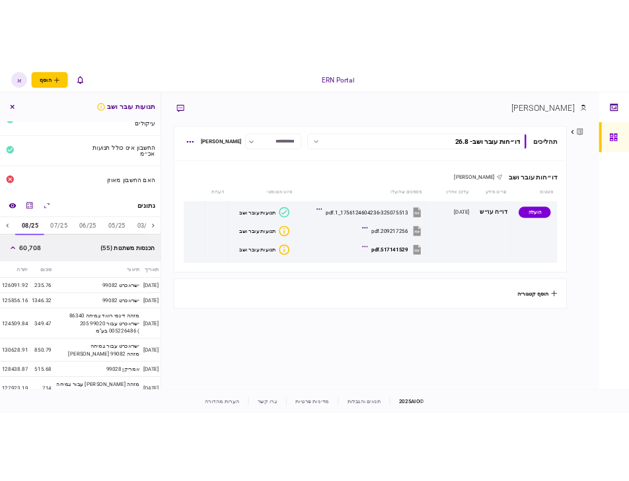
scroll to position [0, 0]
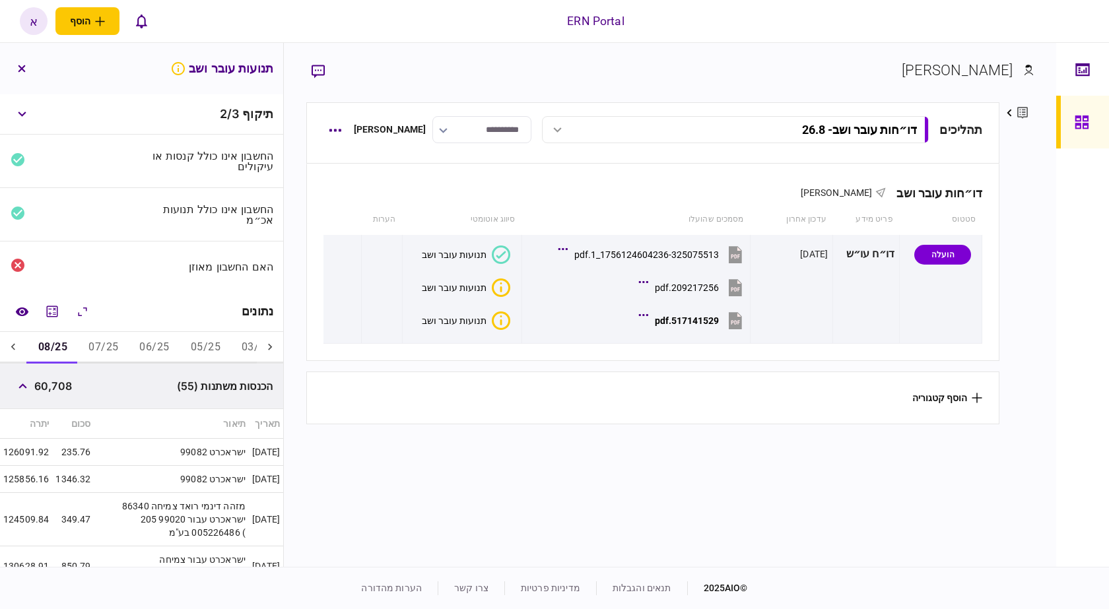
click at [46, 397] on div "60,708" at bounding box center [41, 386] width 61 height 24
click at [49, 382] on span "60,708" at bounding box center [53, 386] width 38 height 16
copy span "60,708"
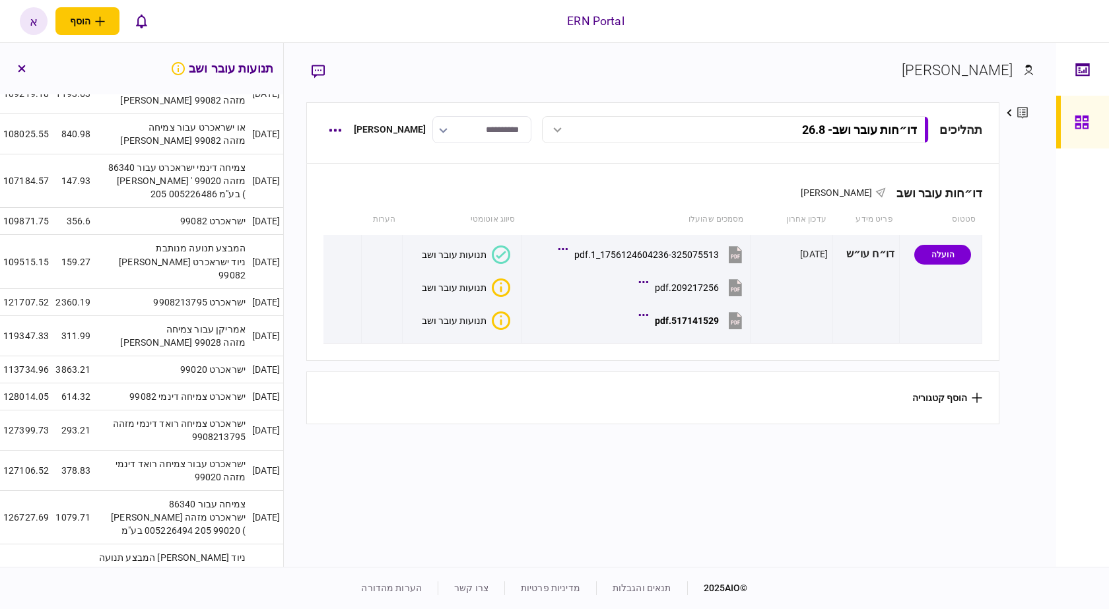
scroll to position [2284, 0]
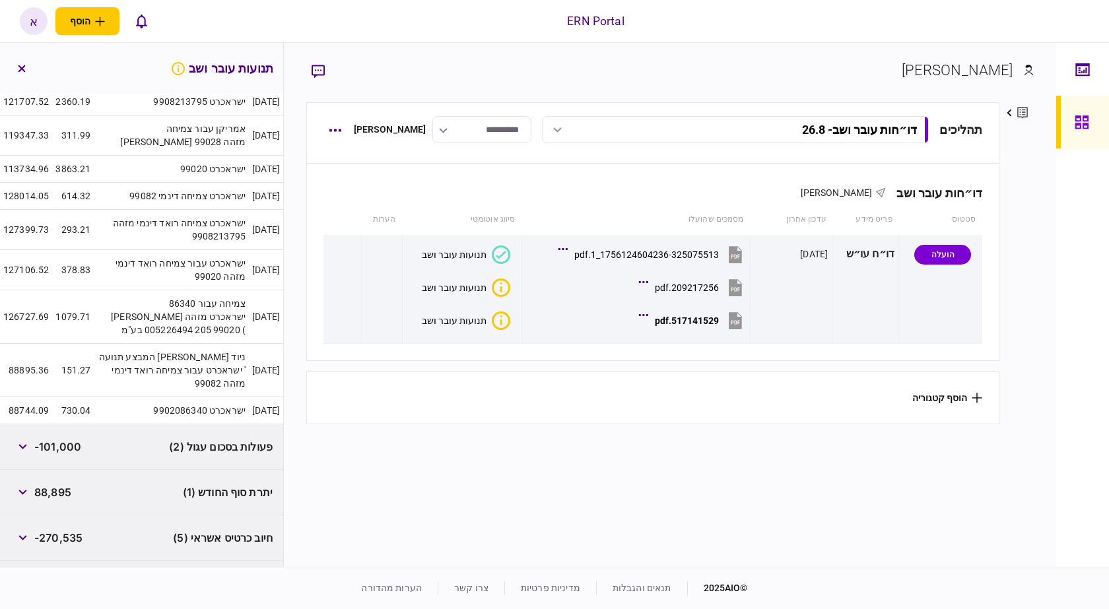
click at [43, 485] on span "88,895" at bounding box center [52, 493] width 37 height 16
copy span "88,895"
